Goal: Find specific page/section: Find specific page/section

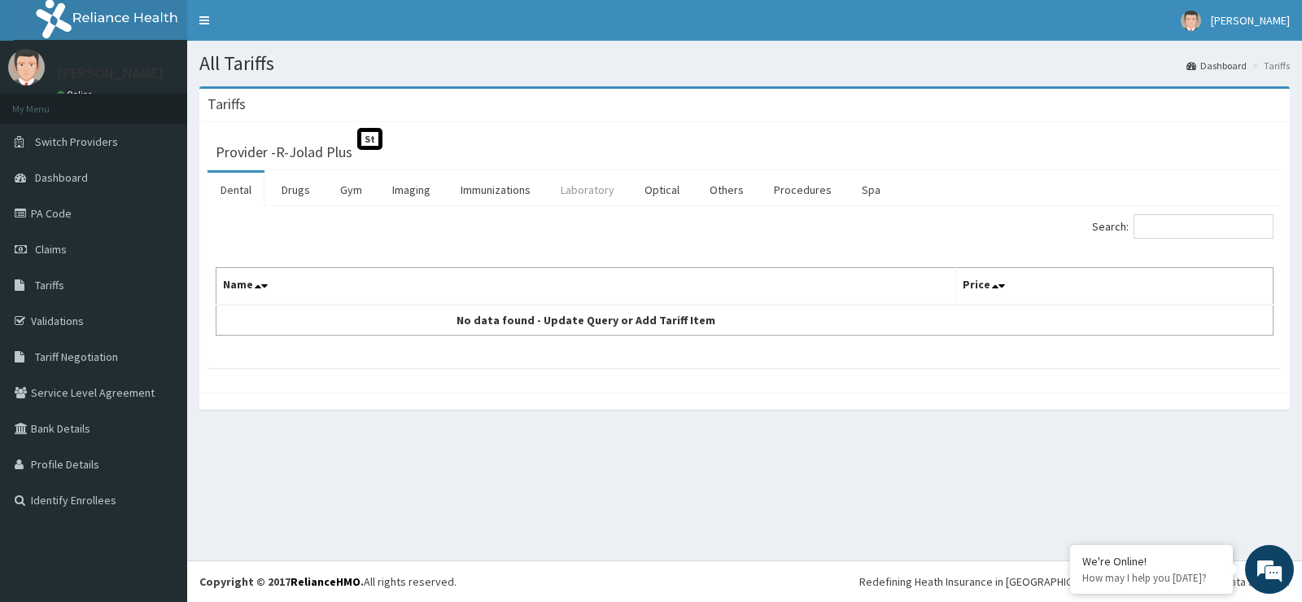
click at [599, 182] on link "Laboratory" at bounding box center [588, 190] width 80 height 34
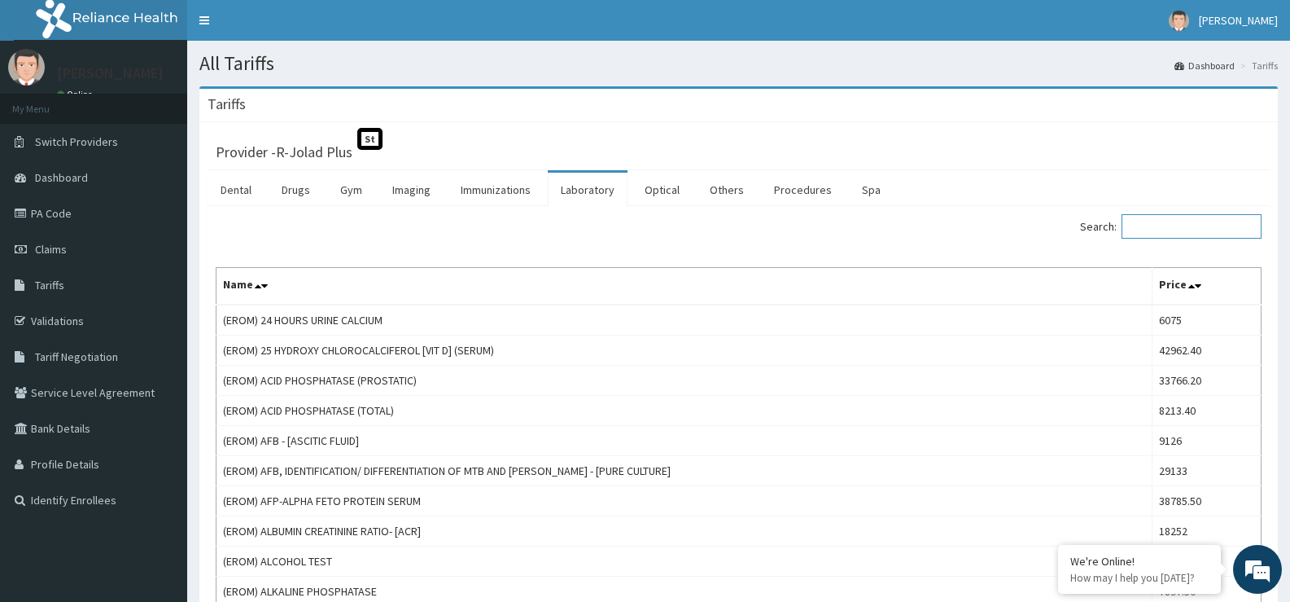
click at [1182, 231] on input "Search:" at bounding box center [1192, 226] width 140 height 24
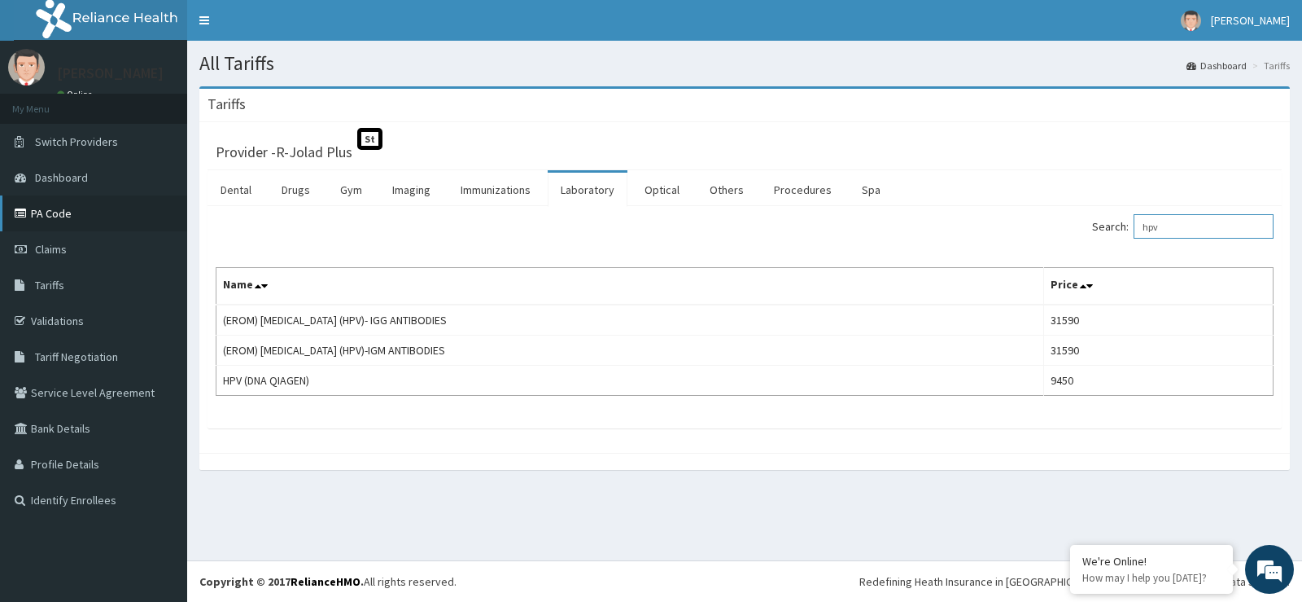
type input "hpv"
click at [50, 208] on link "PA Code" at bounding box center [93, 213] width 187 height 36
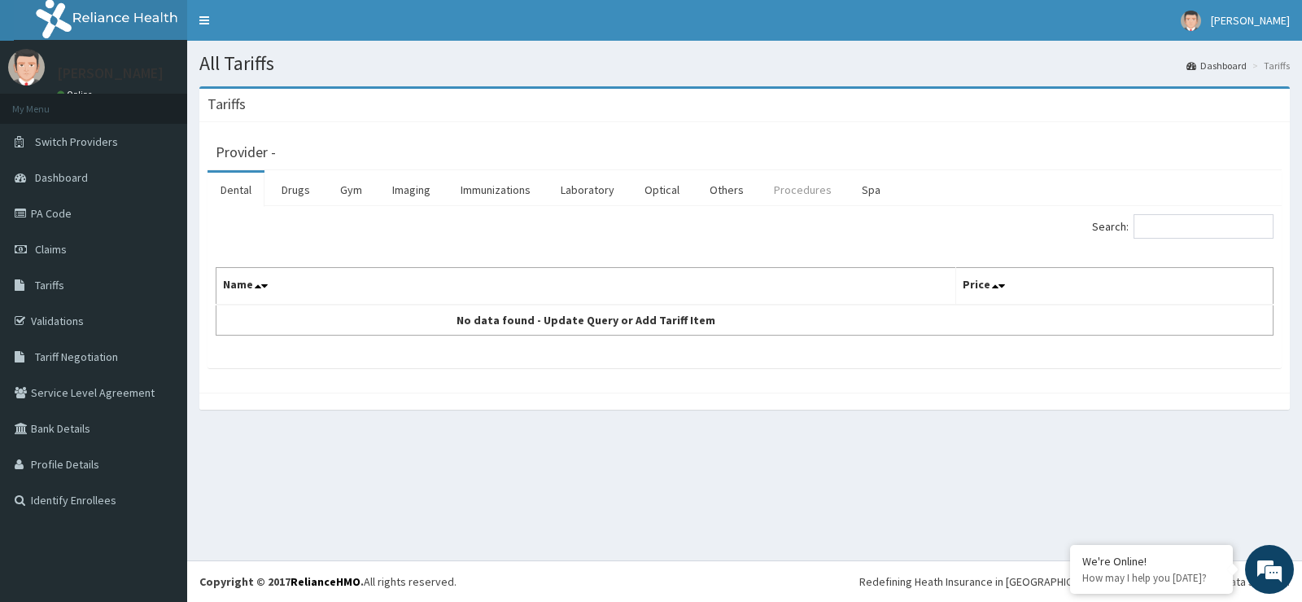
click at [799, 189] on link "Procedures" at bounding box center [803, 190] width 84 height 34
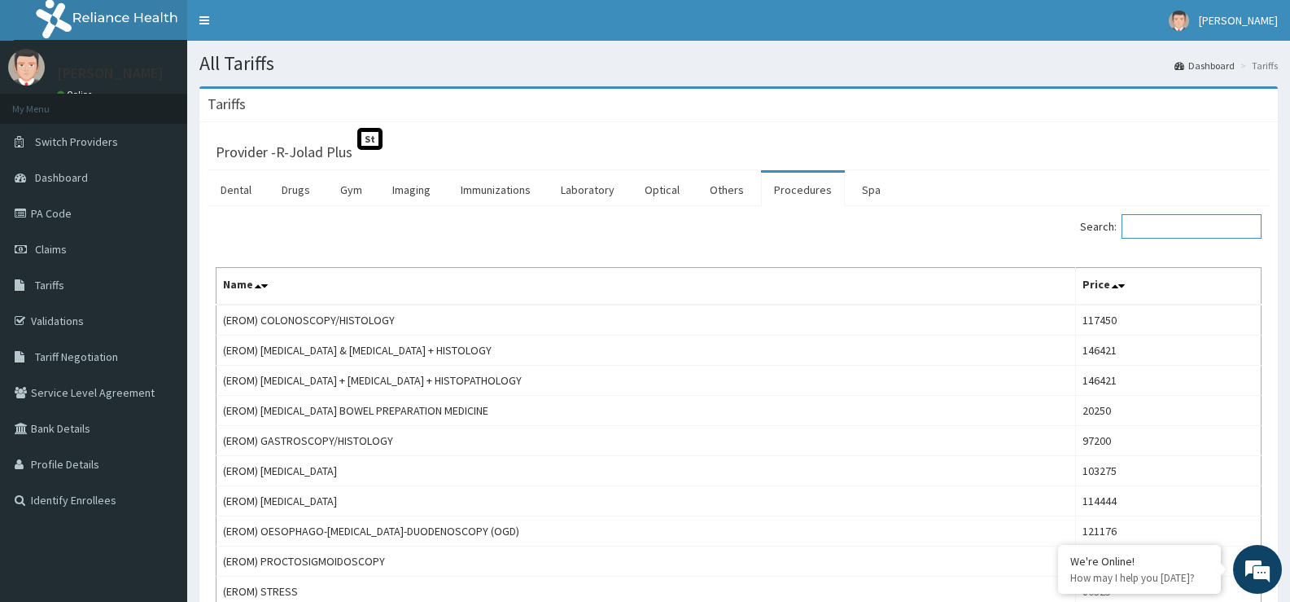
click at [1175, 226] on input "Search:" at bounding box center [1192, 226] width 140 height 24
paste input "POLYPECTOMY"
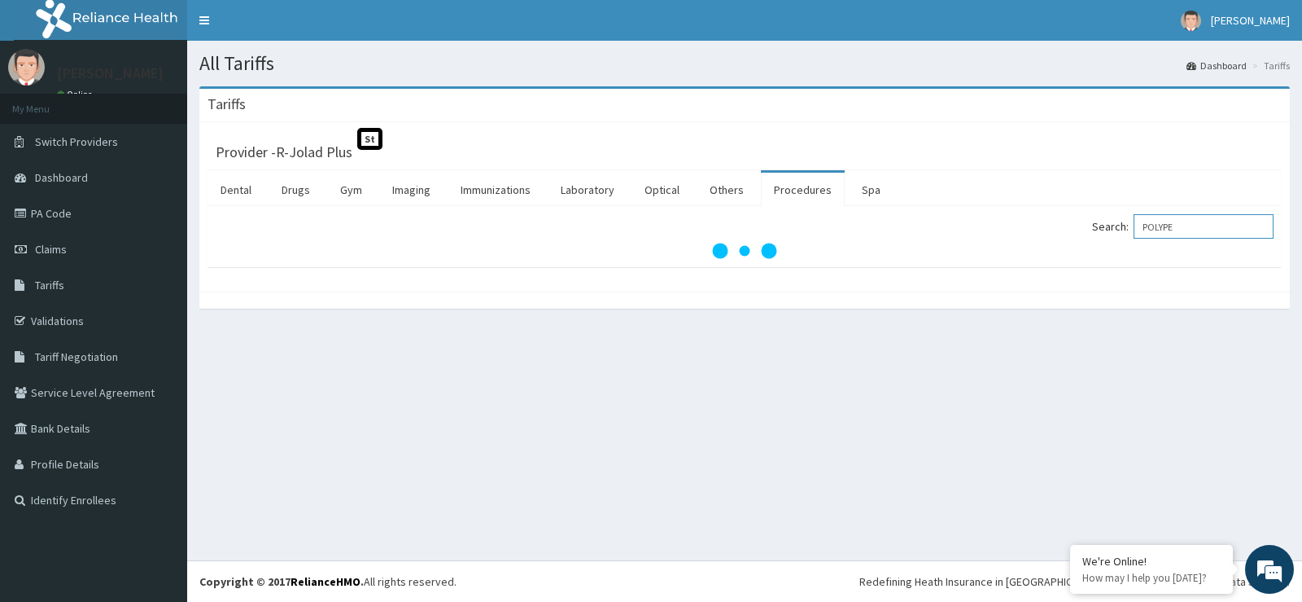
click at [1158, 225] on input "POLYPE" at bounding box center [1204, 226] width 140 height 24
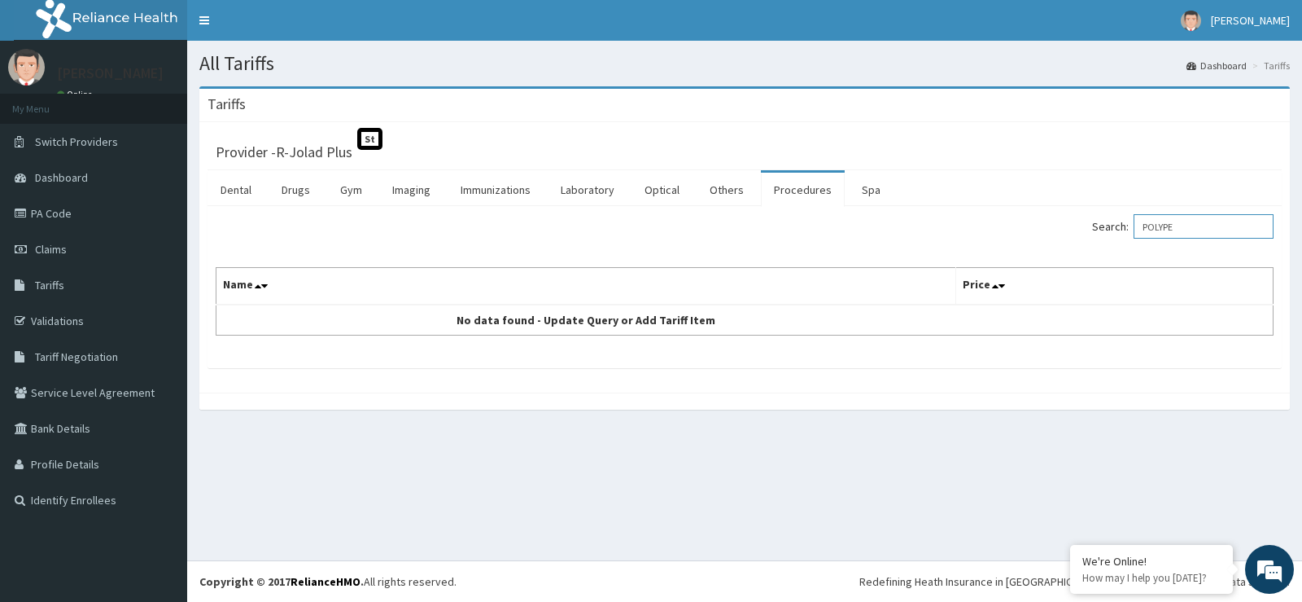
click at [1196, 225] on input "POLYPE" at bounding box center [1204, 226] width 140 height 24
click at [1196, 222] on input "POLYP" at bounding box center [1204, 226] width 140 height 24
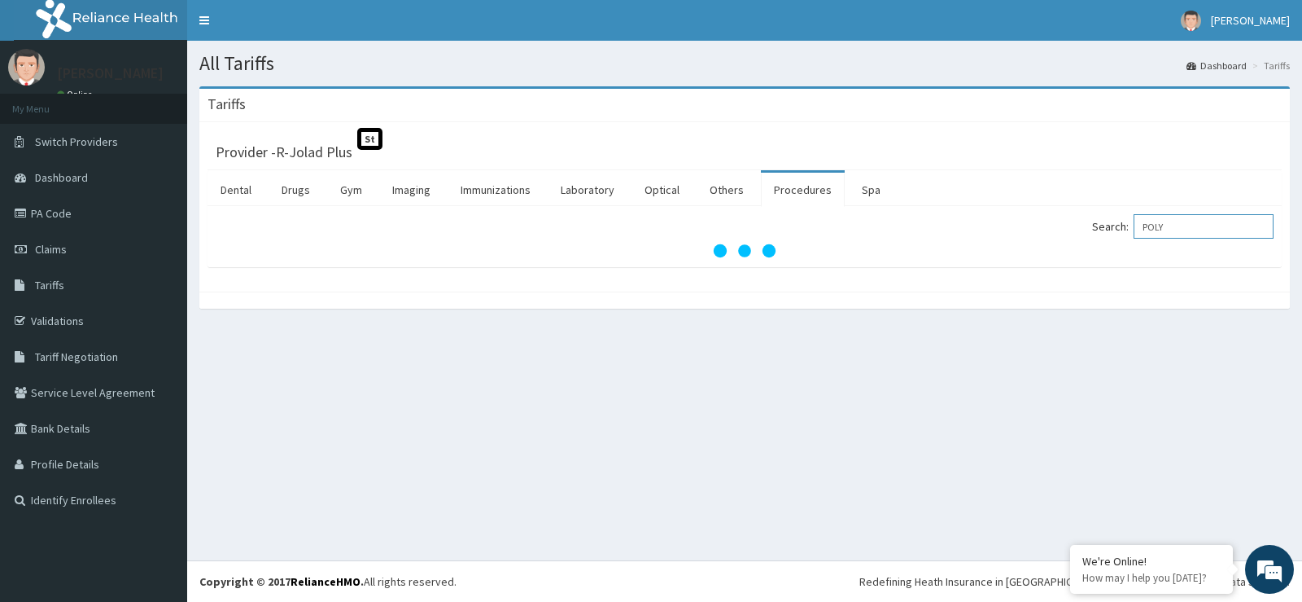
click at [1156, 225] on input "POLY" at bounding box center [1204, 226] width 140 height 24
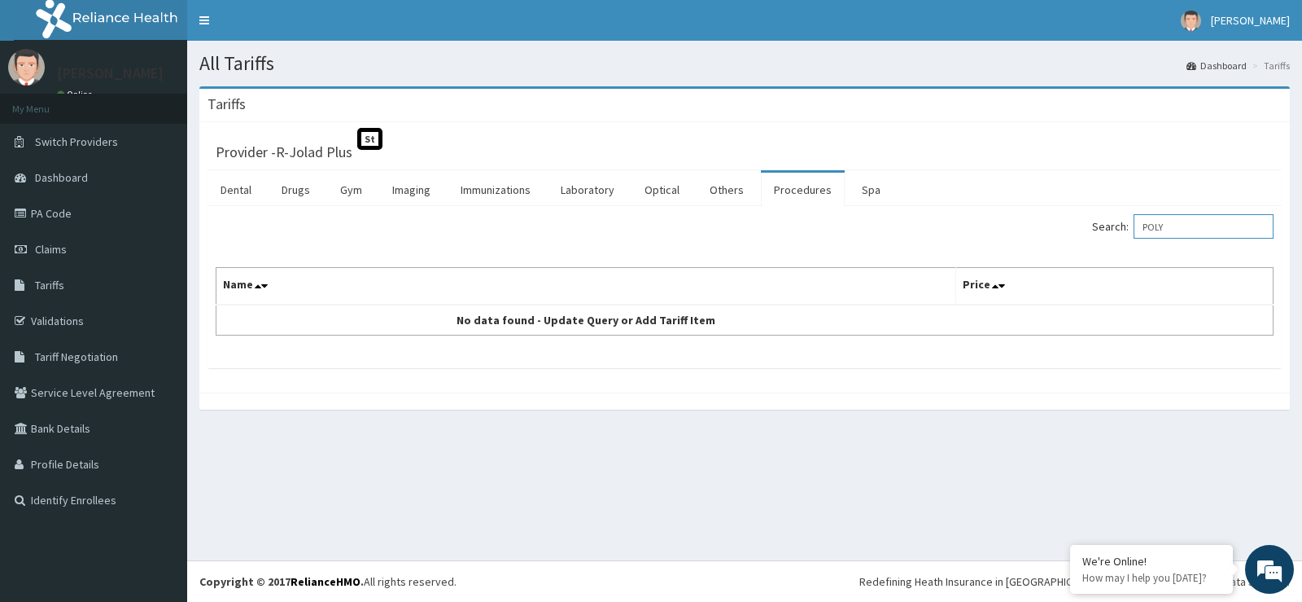
type input "POLY"
click at [1195, 223] on input "POLY" at bounding box center [1204, 226] width 140 height 24
drag, startPoint x: 1180, startPoint y: 227, endPoint x: 1078, endPoint y: 228, distance: 102.6
click at [1078, 228] on div "Search: POLY" at bounding box center [1015, 228] width 517 height 28
paste input "POLYPECTOMY"
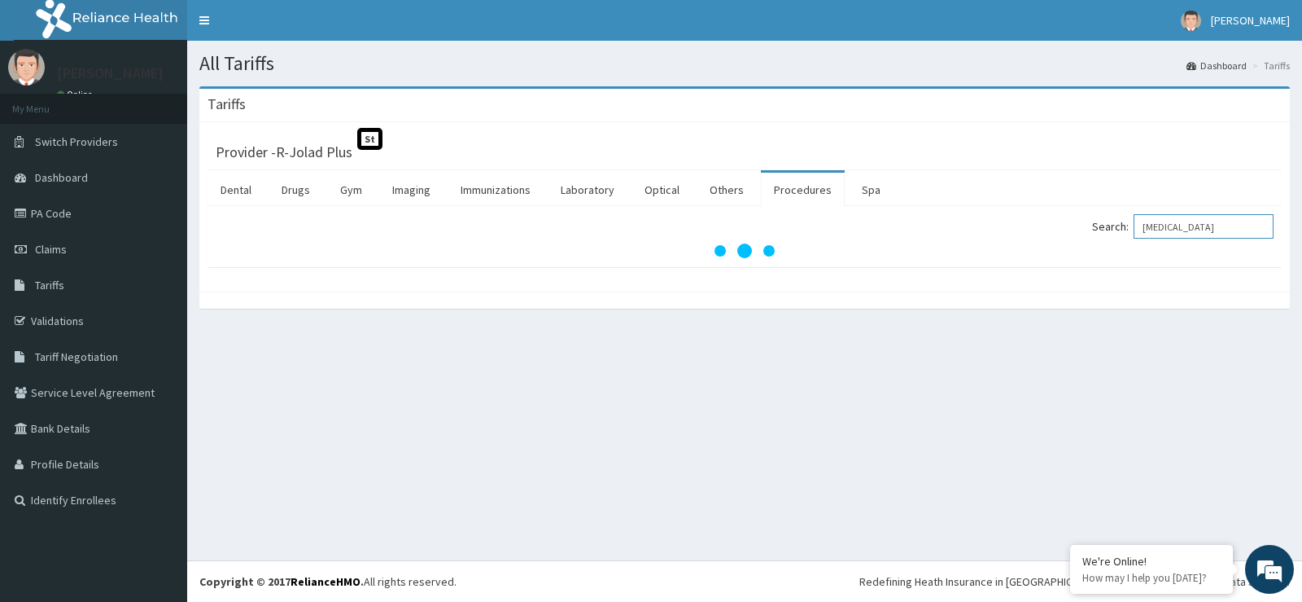
click at [1180, 222] on input "POLYPECTOMY" at bounding box center [1204, 226] width 140 height 24
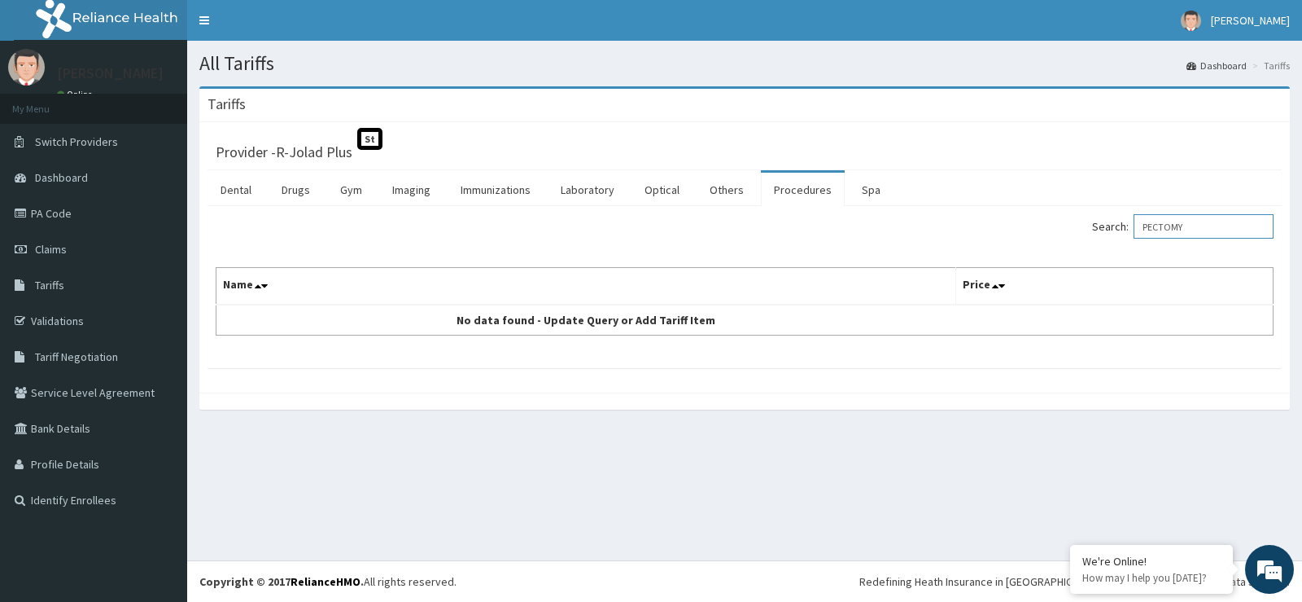
click at [1215, 234] on input "PECTOMY" at bounding box center [1204, 226] width 140 height 24
type input "PECTOM"
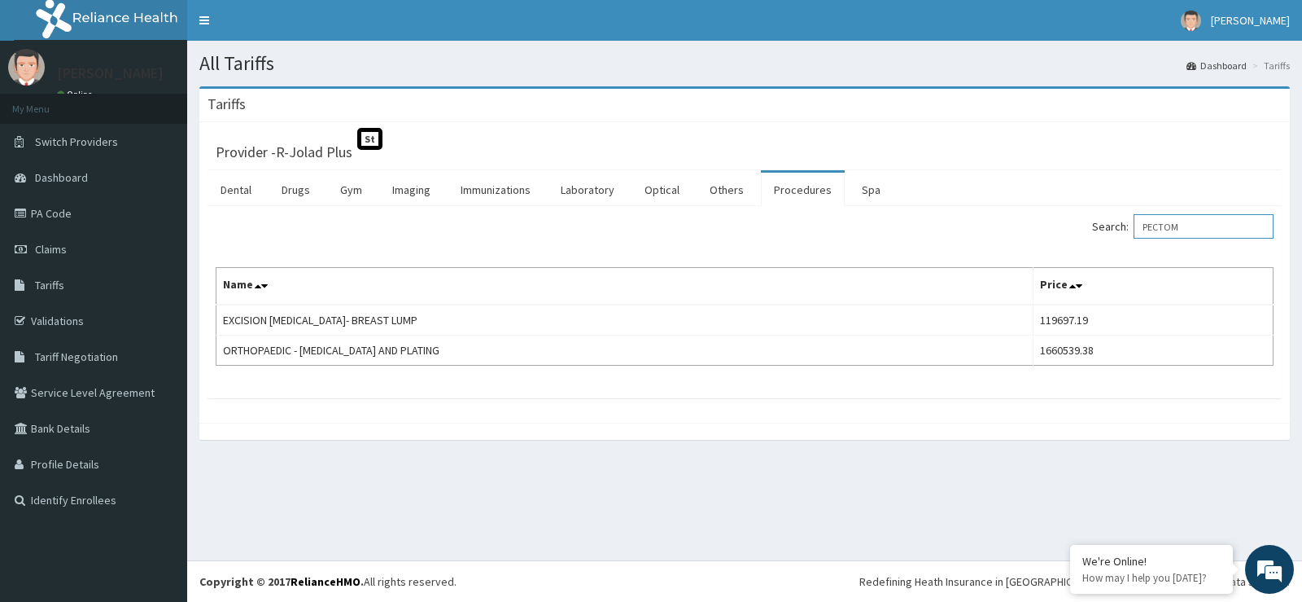
drag, startPoint x: 1215, startPoint y: 234, endPoint x: 1088, endPoint y: 216, distance: 127.4
click at [1088, 216] on div "Search: PECTOM" at bounding box center [1015, 228] width 517 height 28
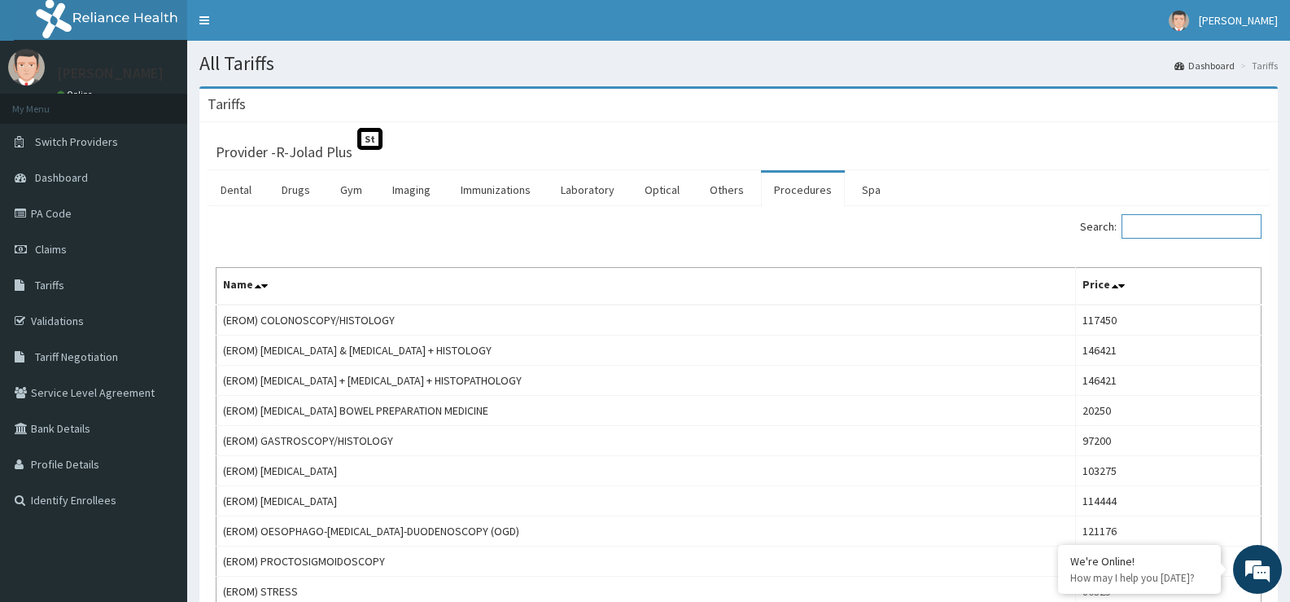
paste input "SNARE"
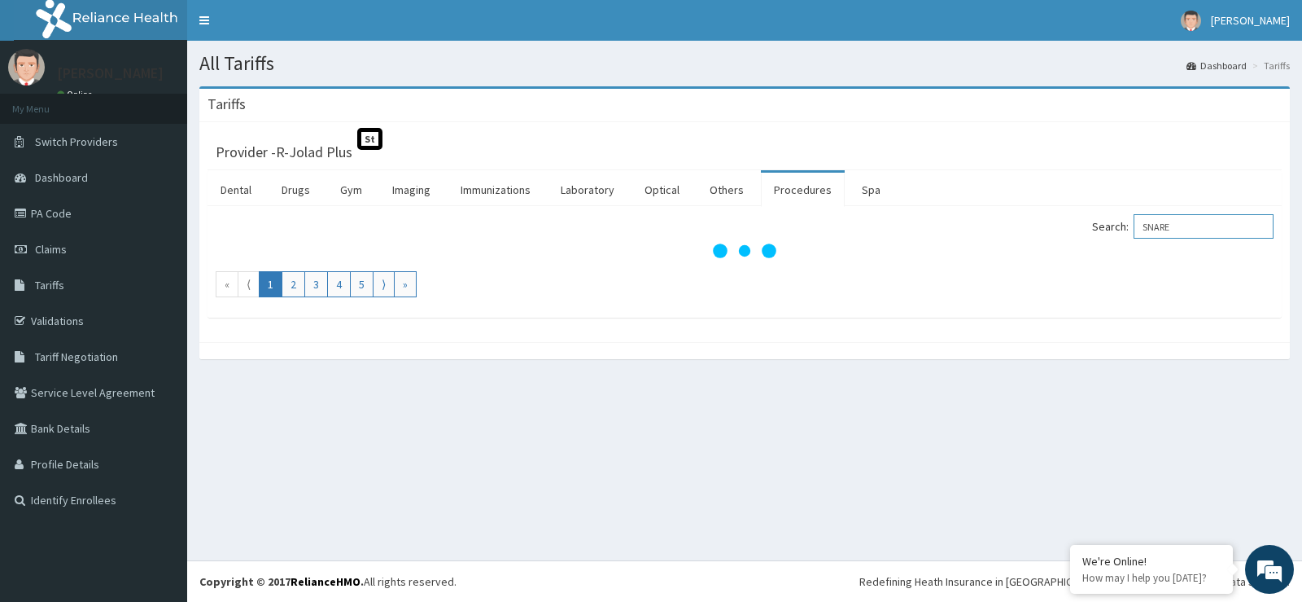
click at [1158, 228] on input "SNARE" at bounding box center [1204, 226] width 140 height 24
click at [1215, 222] on input "SNARE" at bounding box center [1204, 226] width 140 height 24
type input "SNAR"
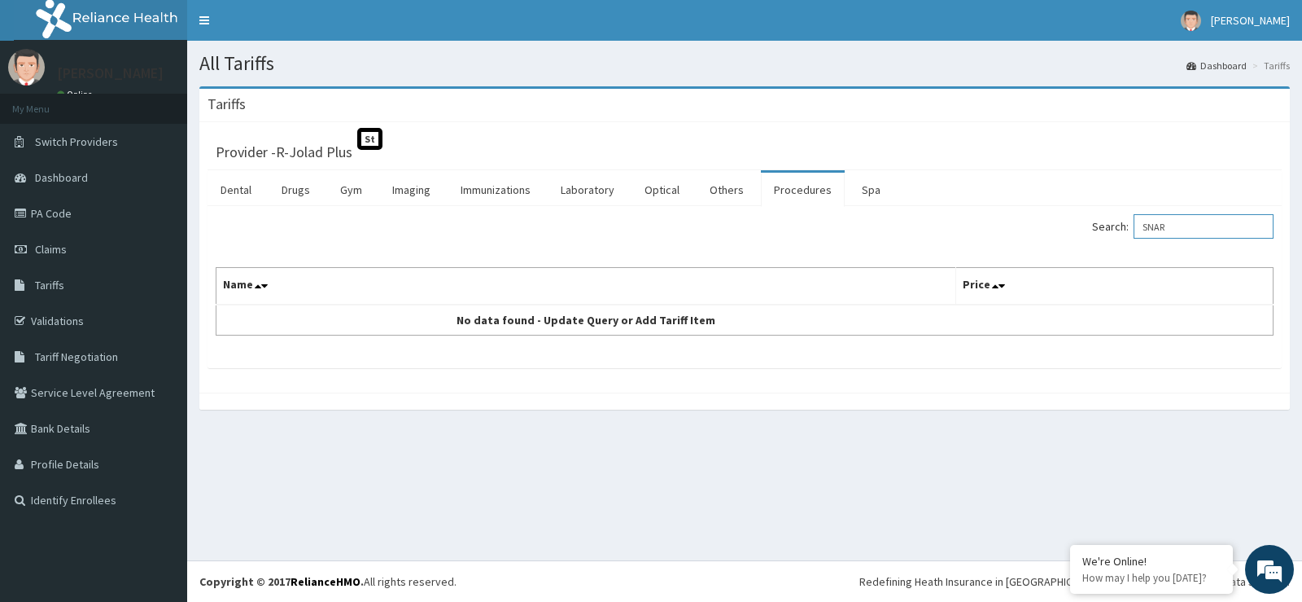
drag, startPoint x: 1202, startPoint y: 214, endPoint x: 1109, endPoint y: 216, distance: 93.6
click at [1109, 216] on label "Search: SNAR" at bounding box center [1183, 226] width 182 height 24
paste input "POLYPECTOMY"
type input "POLYPECTOMY"
click at [66, 216] on link "PA Code" at bounding box center [93, 213] width 187 height 36
